Goal: Use online tool/utility: Utilize a website feature to perform a specific function

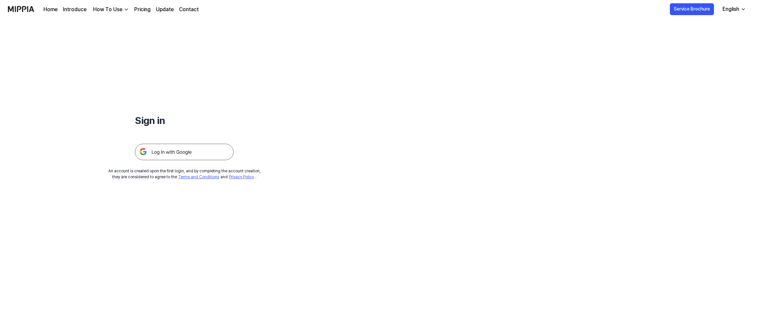
click at [185, 156] on img at bounding box center [184, 152] width 99 height 16
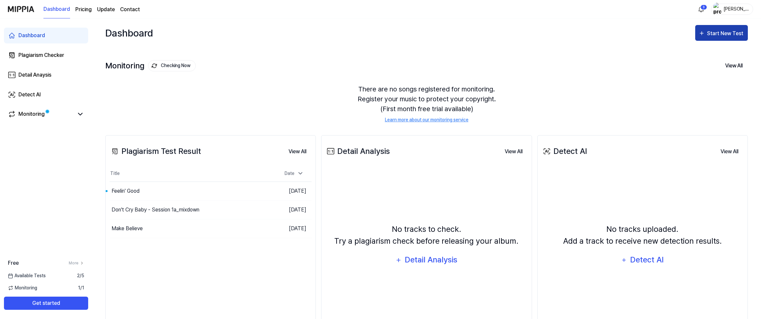
click at [703, 36] on icon "button" at bounding box center [701, 33] width 7 height 8
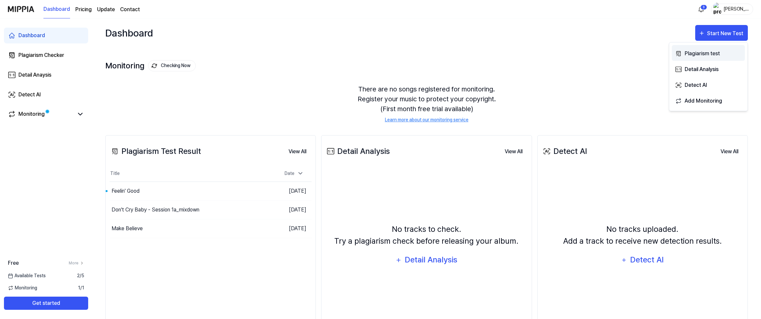
click at [710, 59] on button "Plagiarism test" at bounding box center [708, 53] width 73 height 16
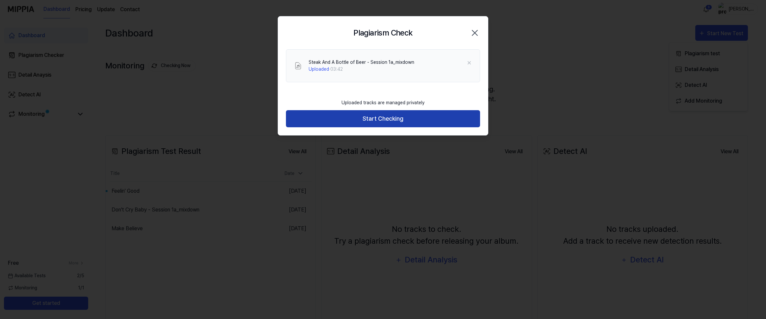
click at [380, 121] on button "Start Checking" at bounding box center [383, 118] width 194 height 17
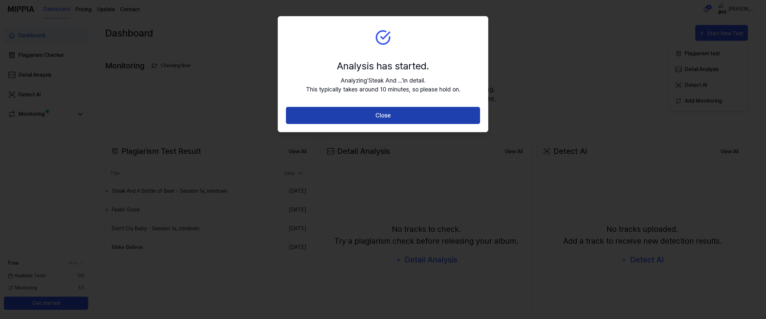
click at [417, 122] on button "Close" at bounding box center [383, 115] width 194 height 17
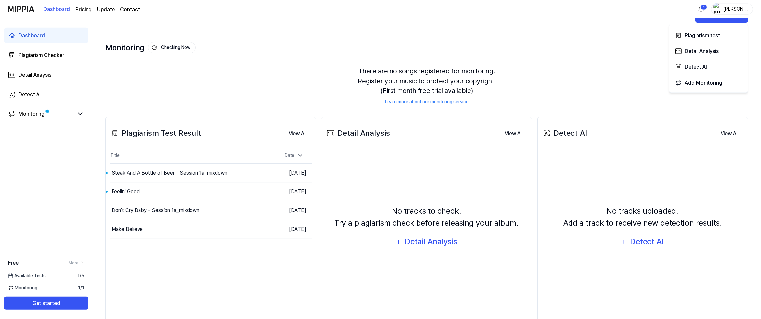
scroll to position [41, 0]
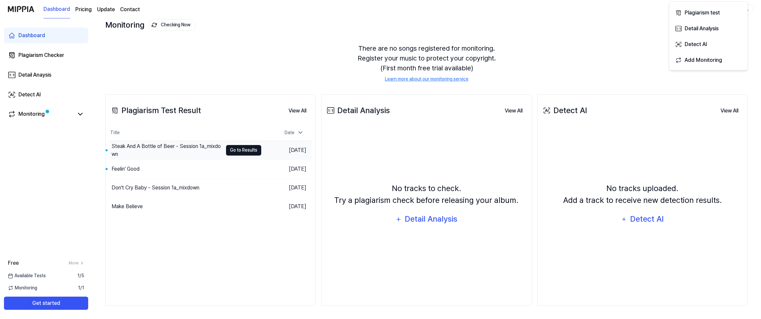
click at [239, 150] on button "Go to Results" at bounding box center [243, 150] width 35 height 11
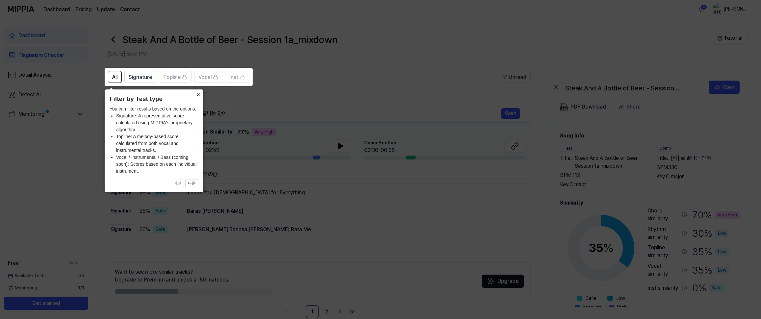
click at [197, 95] on button "×" at bounding box center [198, 93] width 11 height 9
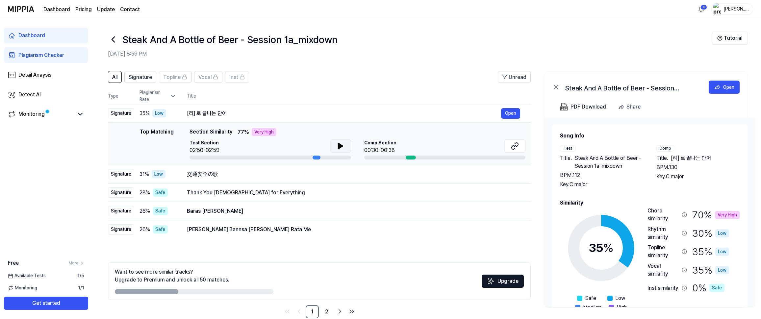
click at [339, 146] on icon at bounding box center [340, 146] width 5 height 6
click at [339, 146] on icon at bounding box center [339, 145] width 1 height 5
click at [504, 115] on button "Open" at bounding box center [510, 113] width 19 height 11
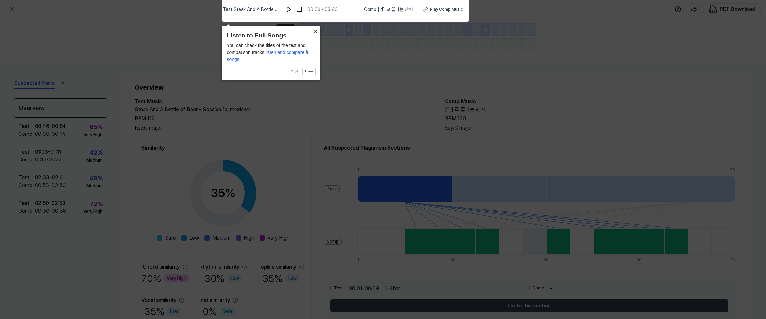
click at [316, 31] on button "×" at bounding box center [315, 30] width 11 height 9
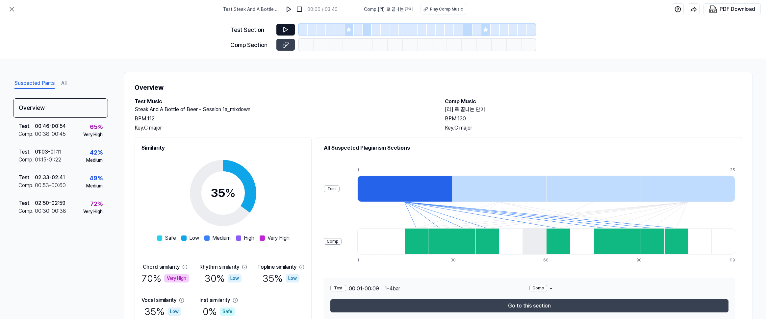
click at [286, 30] on icon at bounding box center [285, 29] width 7 height 7
click at [286, 29] on icon at bounding box center [285, 29] width 7 height 7
click at [432, 10] on div "Play Comp Music" at bounding box center [446, 9] width 33 height 6
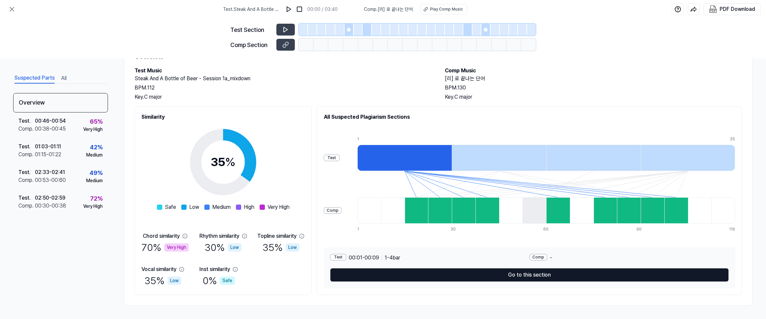
click at [556, 277] on button "Go to this section" at bounding box center [529, 274] width 398 height 13
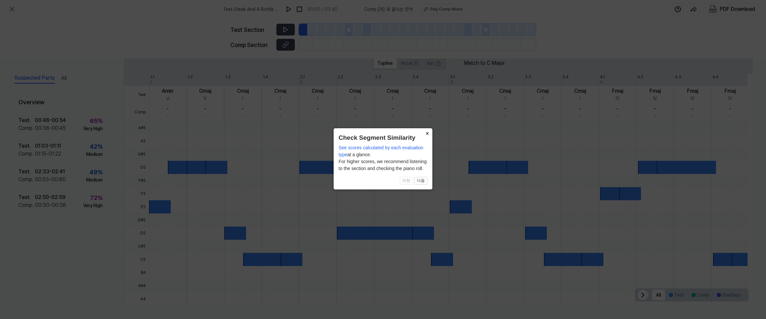
click at [425, 134] on button "×" at bounding box center [427, 132] width 11 height 9
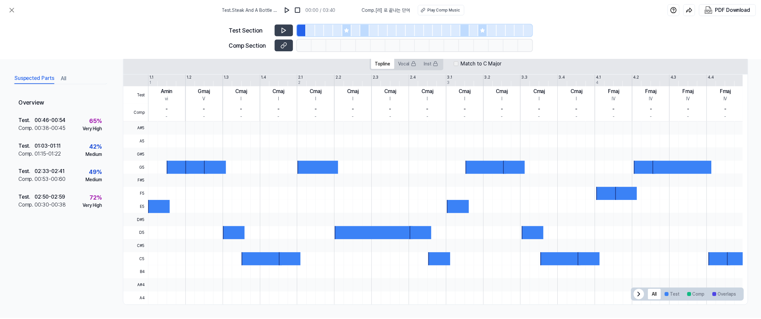
scroll to position [0, 0]
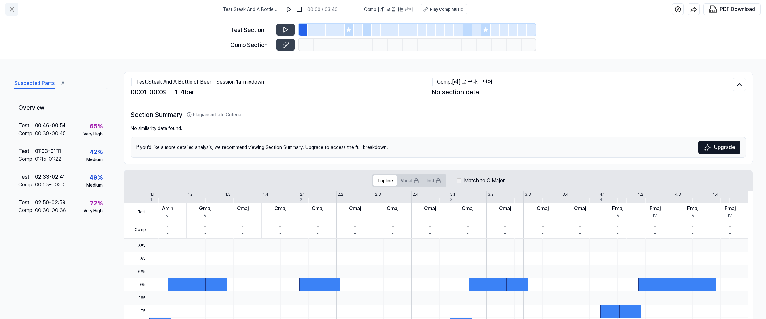
click at [11, 8] on icon at bounding box center [12, 9] width 4 height 4
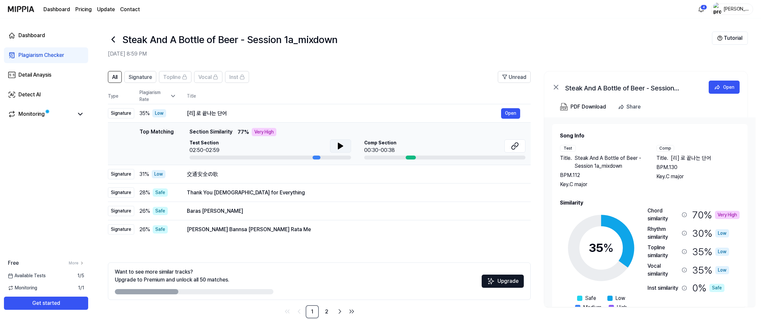
click at [342, 144] on icon at bounding box center [341, 146] width 8 height 8
drag, startPoint x: 314, startPoint y: 157, endPoint x: 286, endPoint y: 159, distance: 27.7
click at [286, 159] on div at bounding box center [271, 158] width 162 height 4
click at [516, 148] on icon at bounding box center [515, 146] width 8 height 8
